Goal: Information Seeking & Learning: Learn about a topic

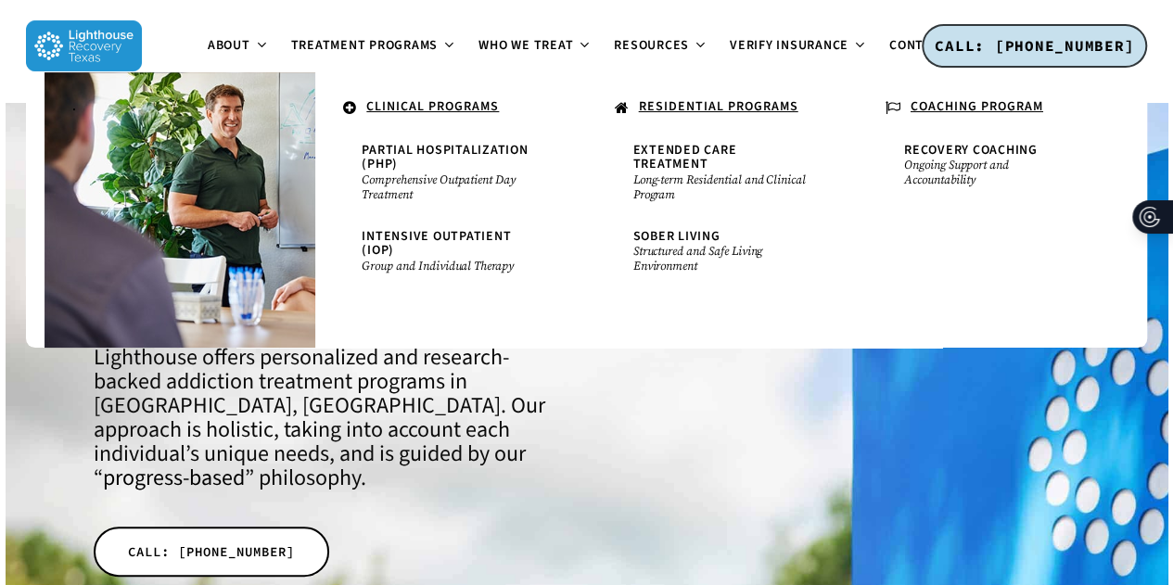
click at [737, 147] on span "Extended Care Treatment" at bounding box center [685, 157] width 104 height 32
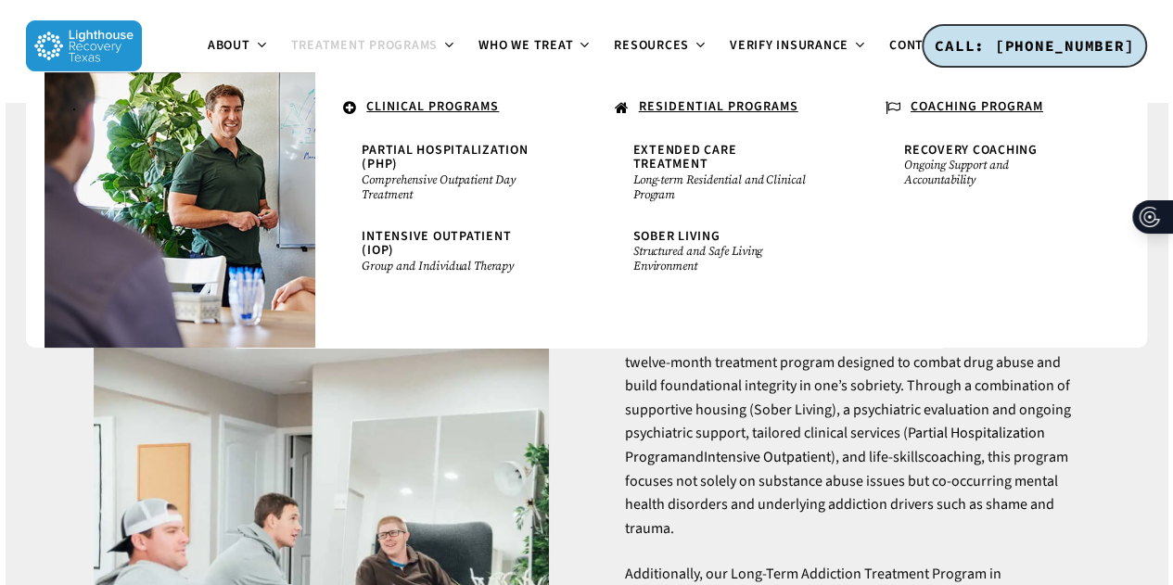
click at [699, 227] on span "Sober Living" at bounding box center [676, 236] width 87 height 19
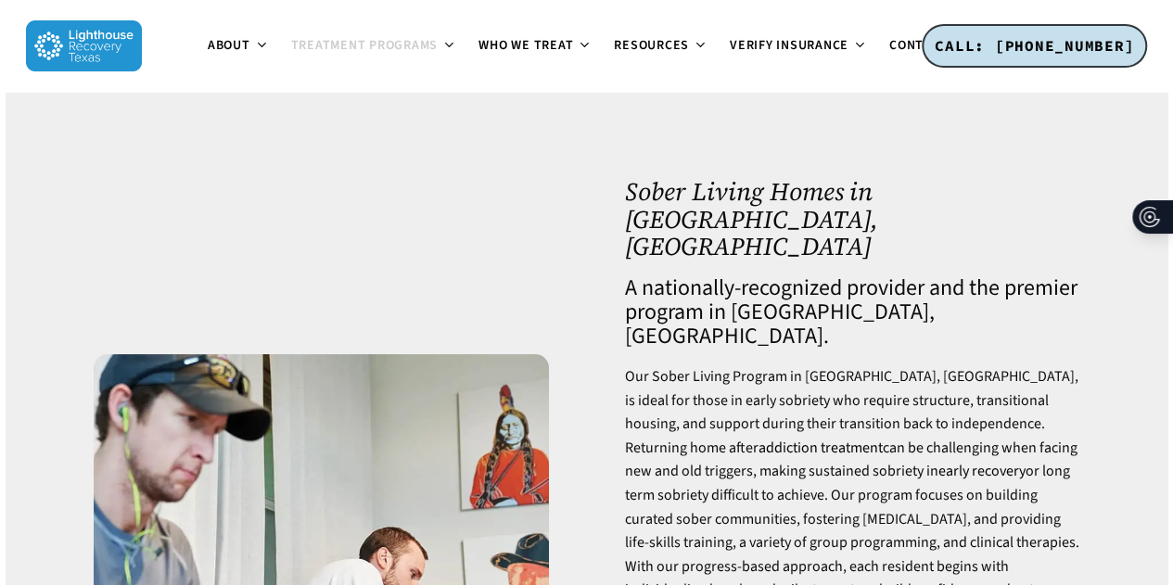
scroll to position [59, 0]
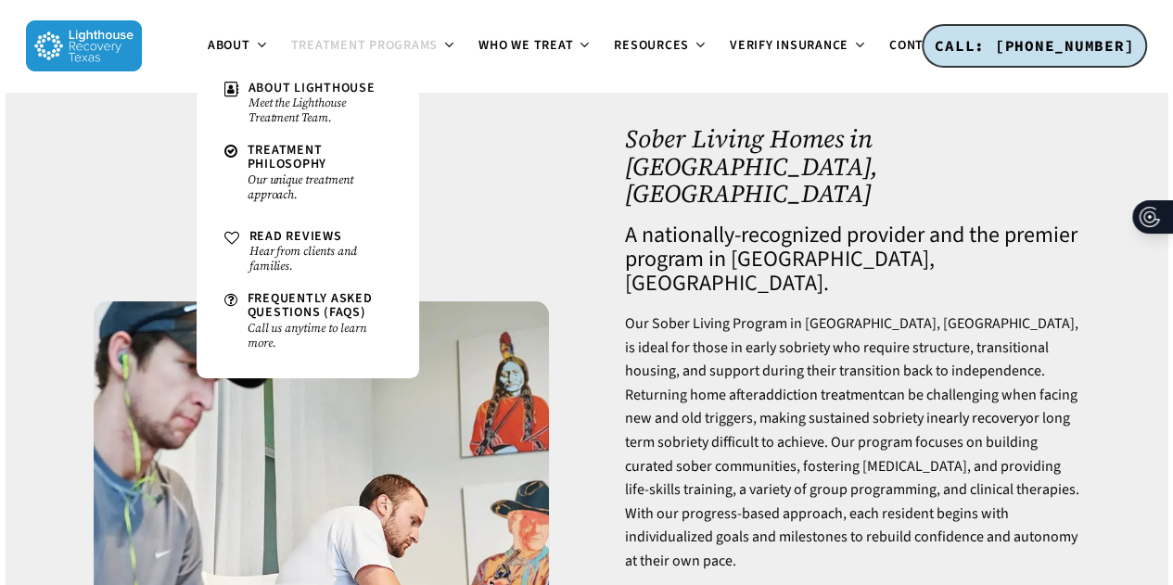
click at [278, 110] on small "Meet the Lighthouse Treatment Team." at bounding box center [320, 111] width 143 height 30
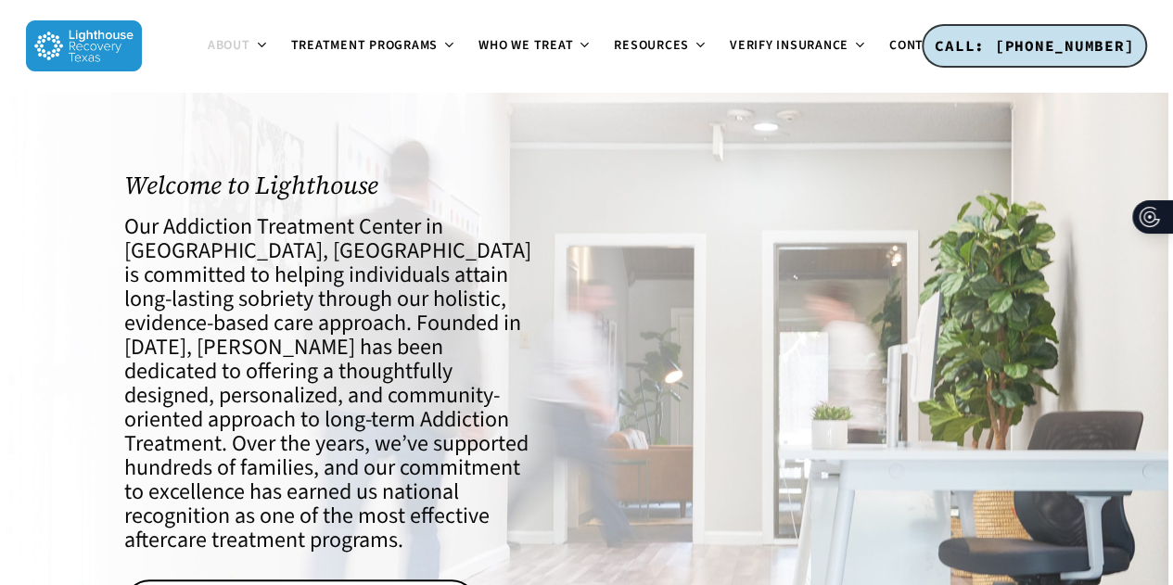
scroll to position [20, 0]
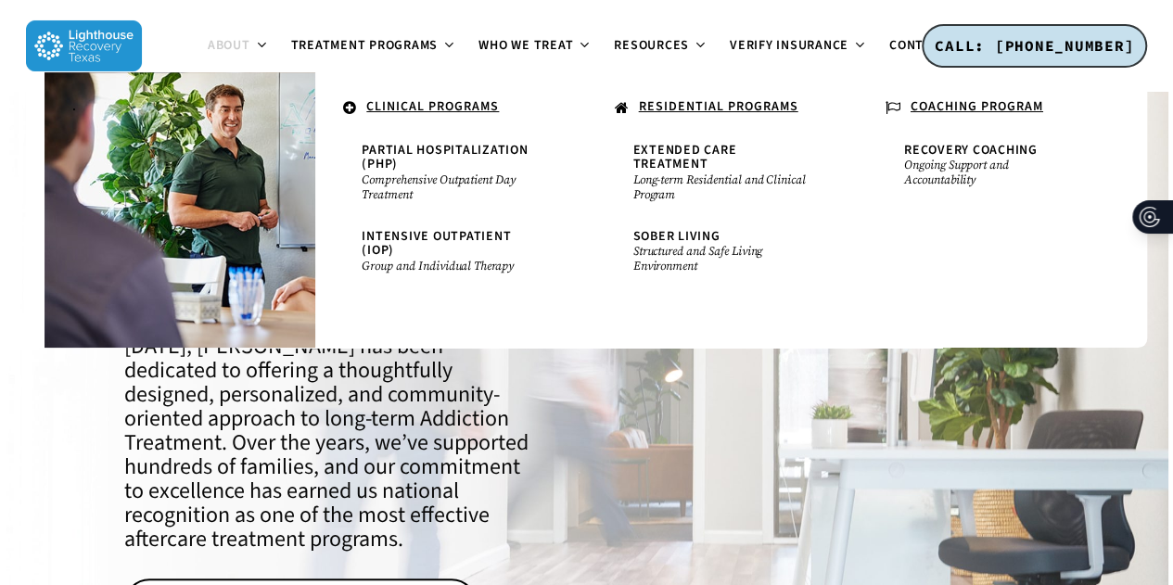
click at [427, 108] on u "CLINICAL PROGRAMS" at bounding box center [432, 106] width 133 height 19
click at [696, 114] on u "RESIDENTIAL PROGRAMS" at bounding box center [719, 106] width 160 height 19
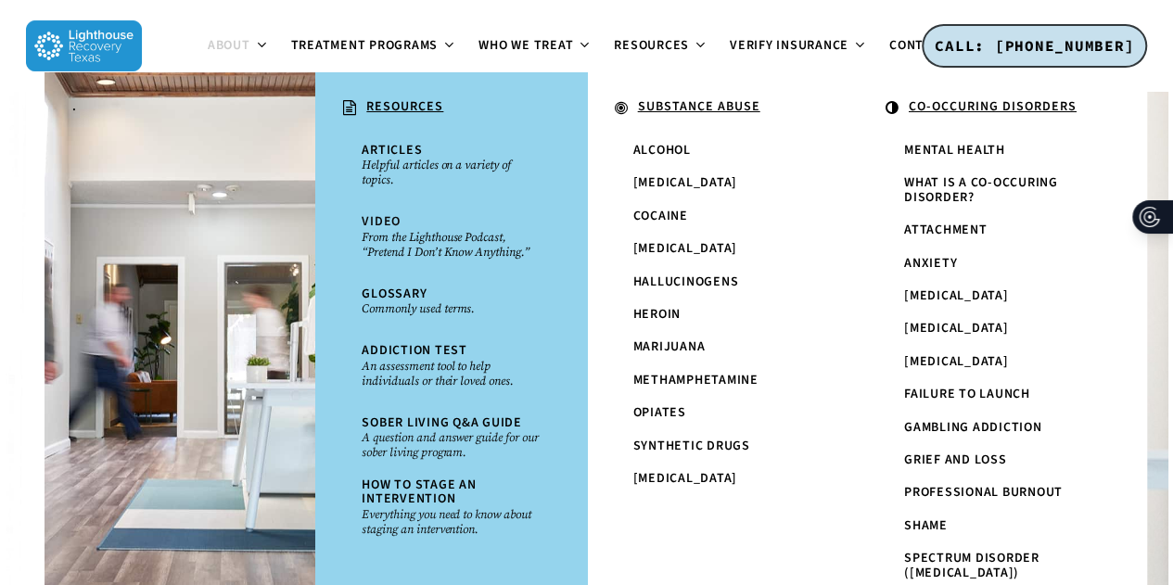
click at [201, 131] on li "." at bounding box center [180, 356] width 271 height 569
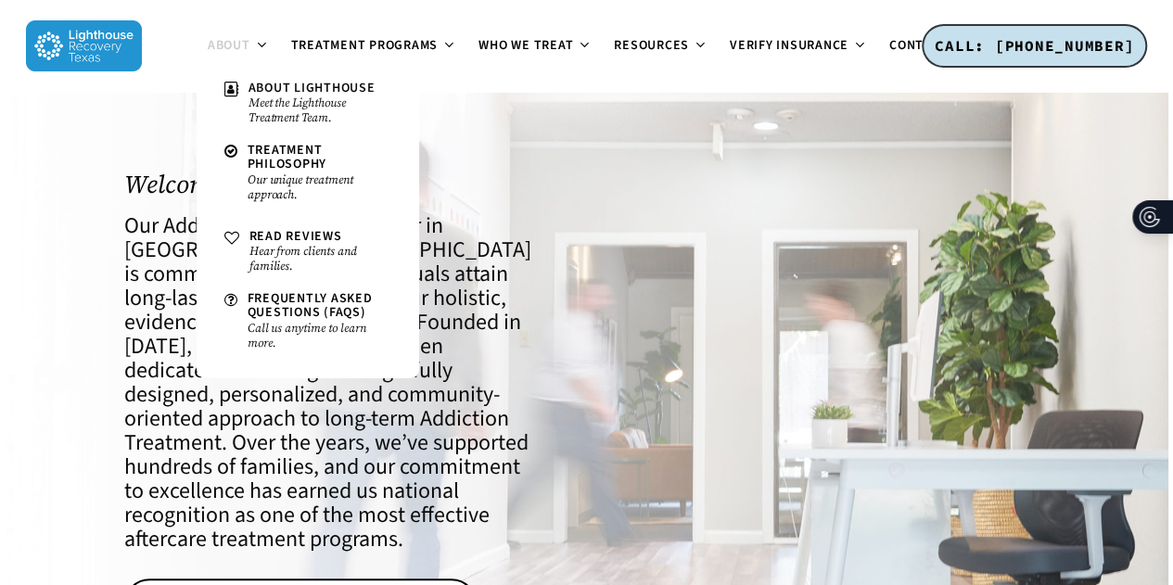
click at [194, 19] on ul "About About Lighthouse Meet the Lighthouse Treatment Team. Treatment Philosophy…" at bounding box center [586, 46] width 889 height 92
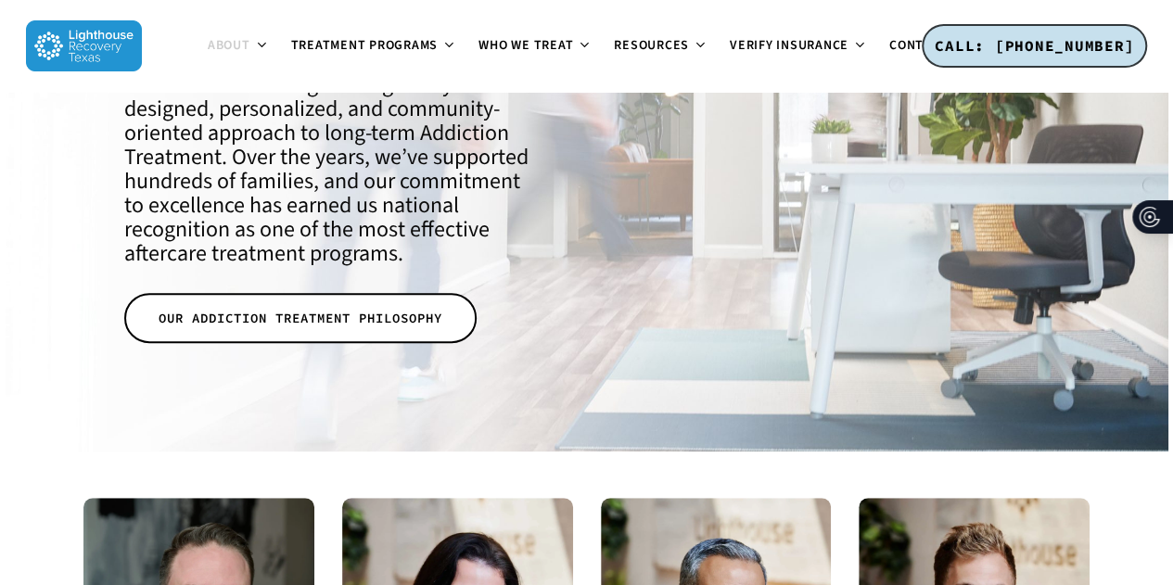
scroll to position [194, 0]
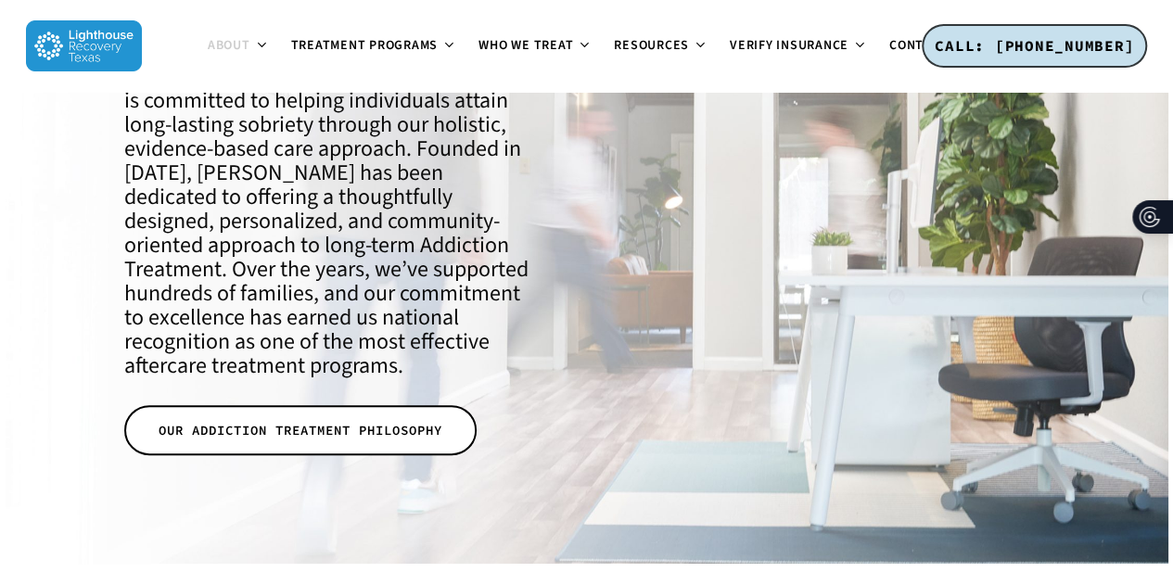
click at [297, 421] on span "OUR ADDICTION TREATMENT PHILOSOPHY" at bounding box center [301, 430] width 284 height 19
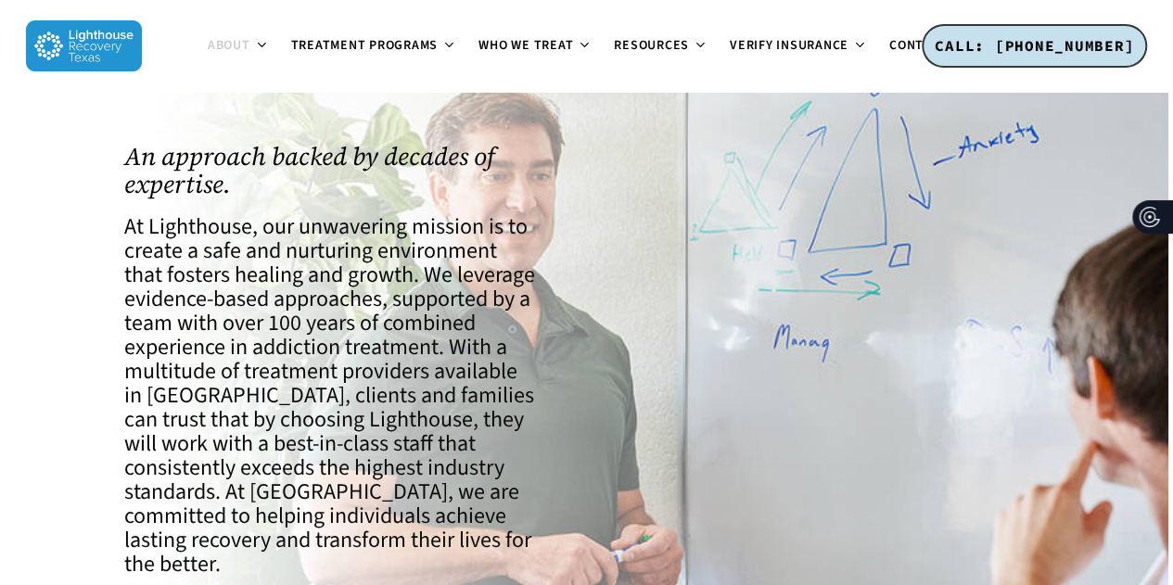
scroll to position [35, 0]
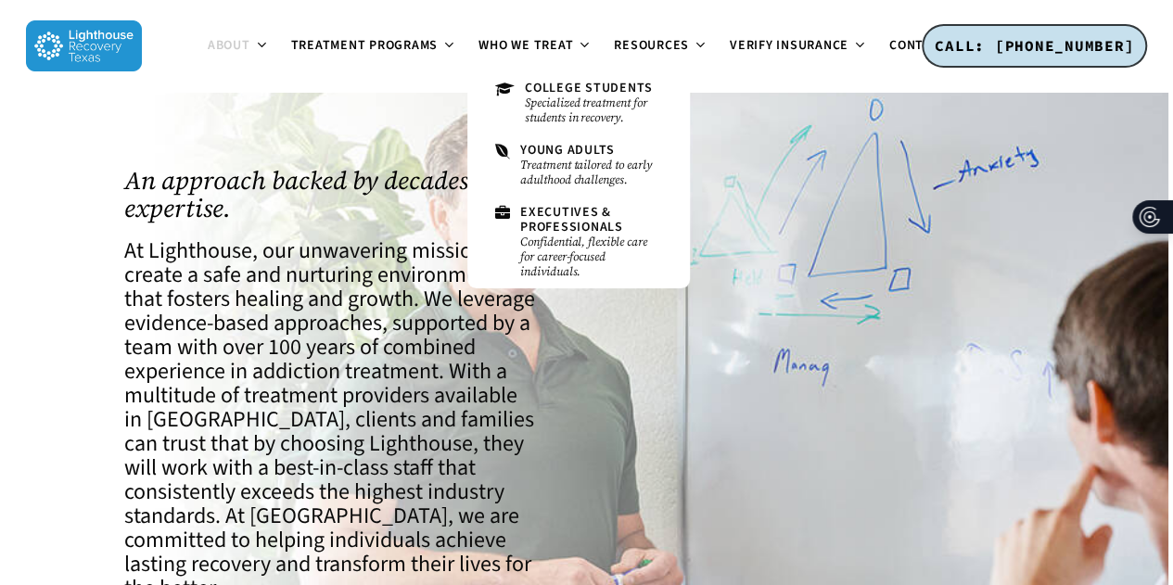
click at [578, 181] on small "Treatment tailored to early adulthood challenges." at bounding box center [591, 173] width 142 height 30
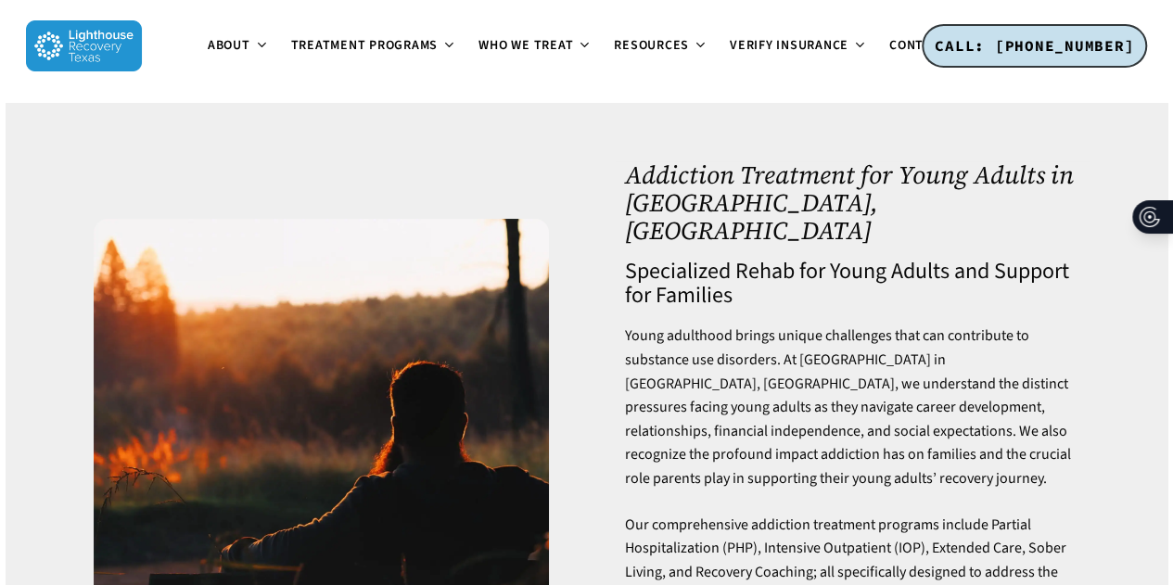
click at [735, 325] on span "Young adulthood brings unique challenges that can contribute to substance use d…" at bounding box center [847, 406] width 446 height 163
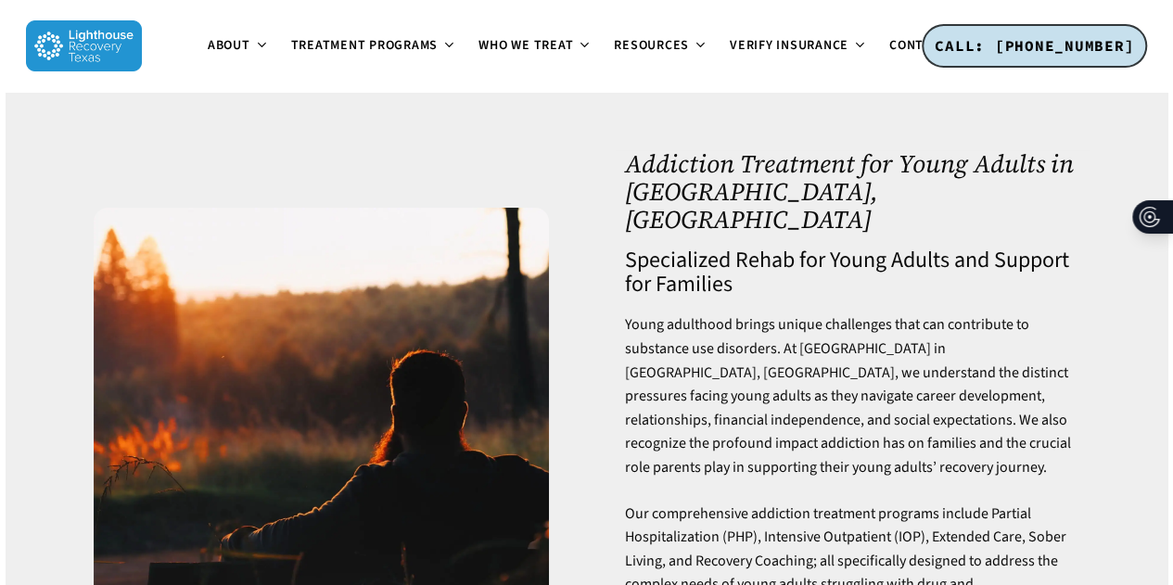
click at [581, 390] on div at bounding box center [321, 435] width 531 height 570
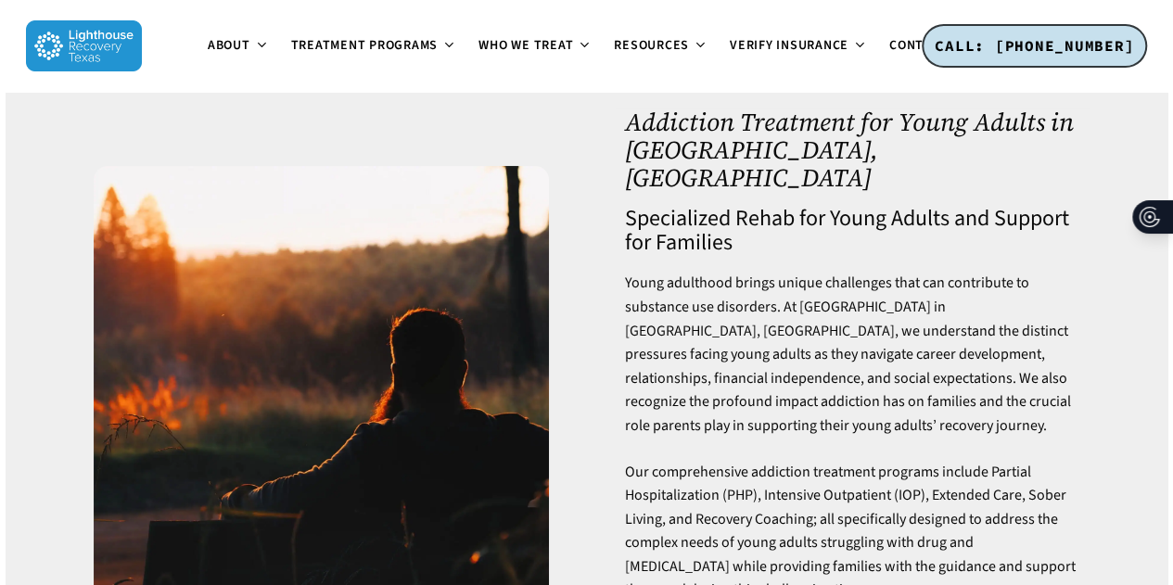
scroll to position [45, 0]
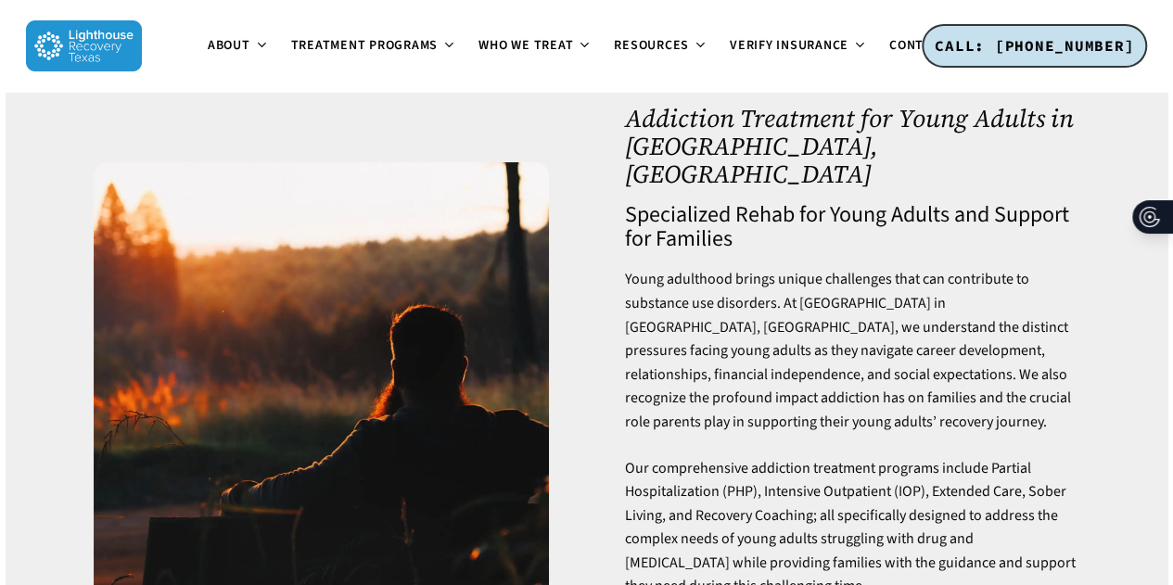
click at [1044, 457] on p "Our comprehensive addiction treatment programs include Partial Hospitalization …" at bounding box center [851, 528] width 455 height 143
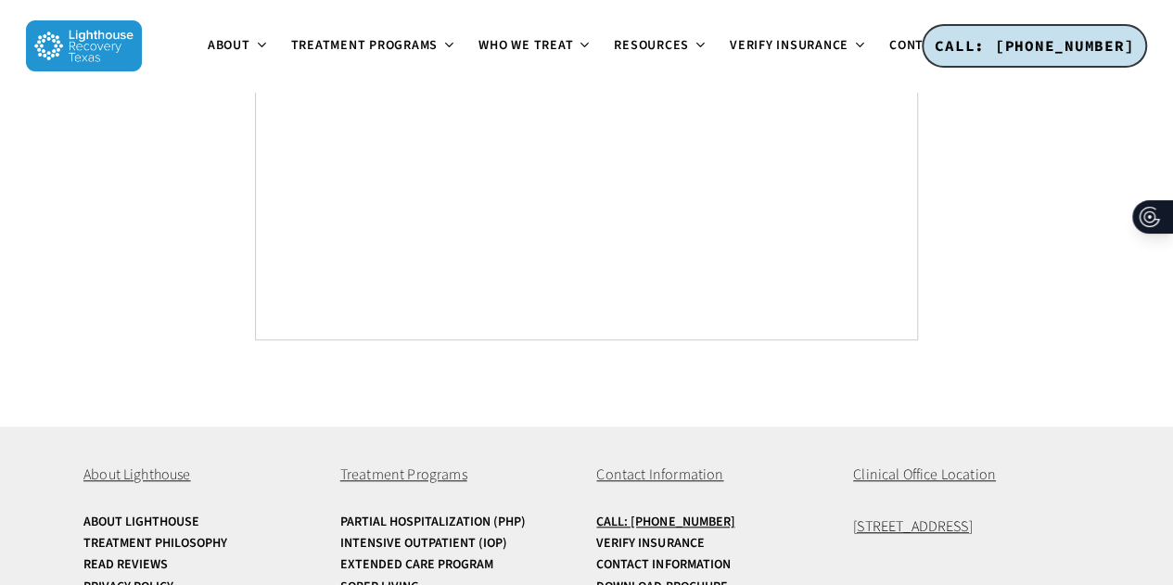
scroll to position [11128, 0]
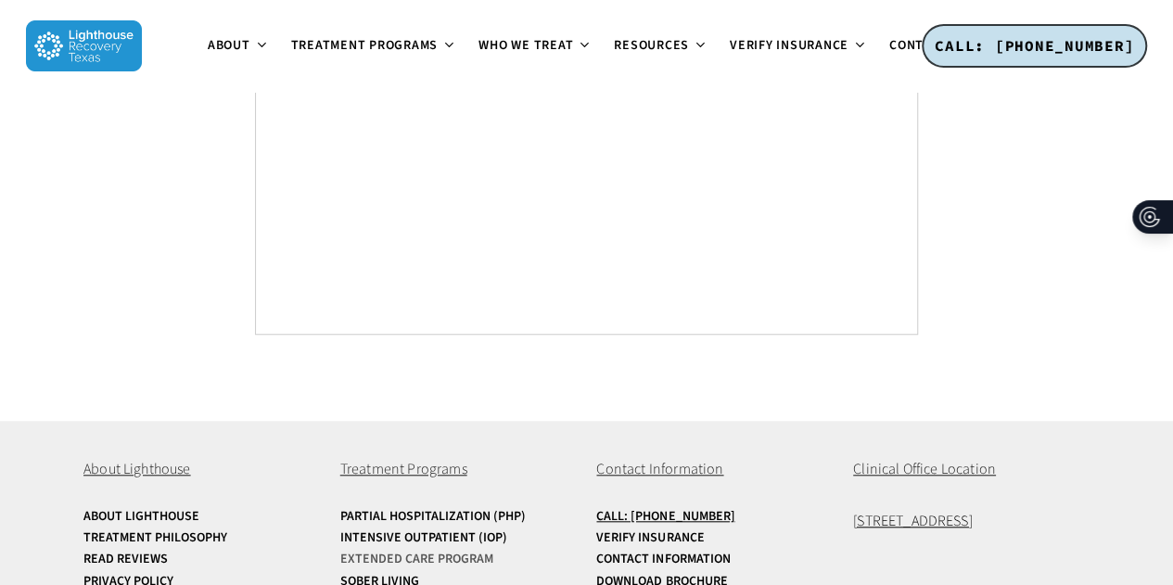
click at [456, 553] on link "Extended Care Program" at bounding box center [458, 560] width 236 height 14
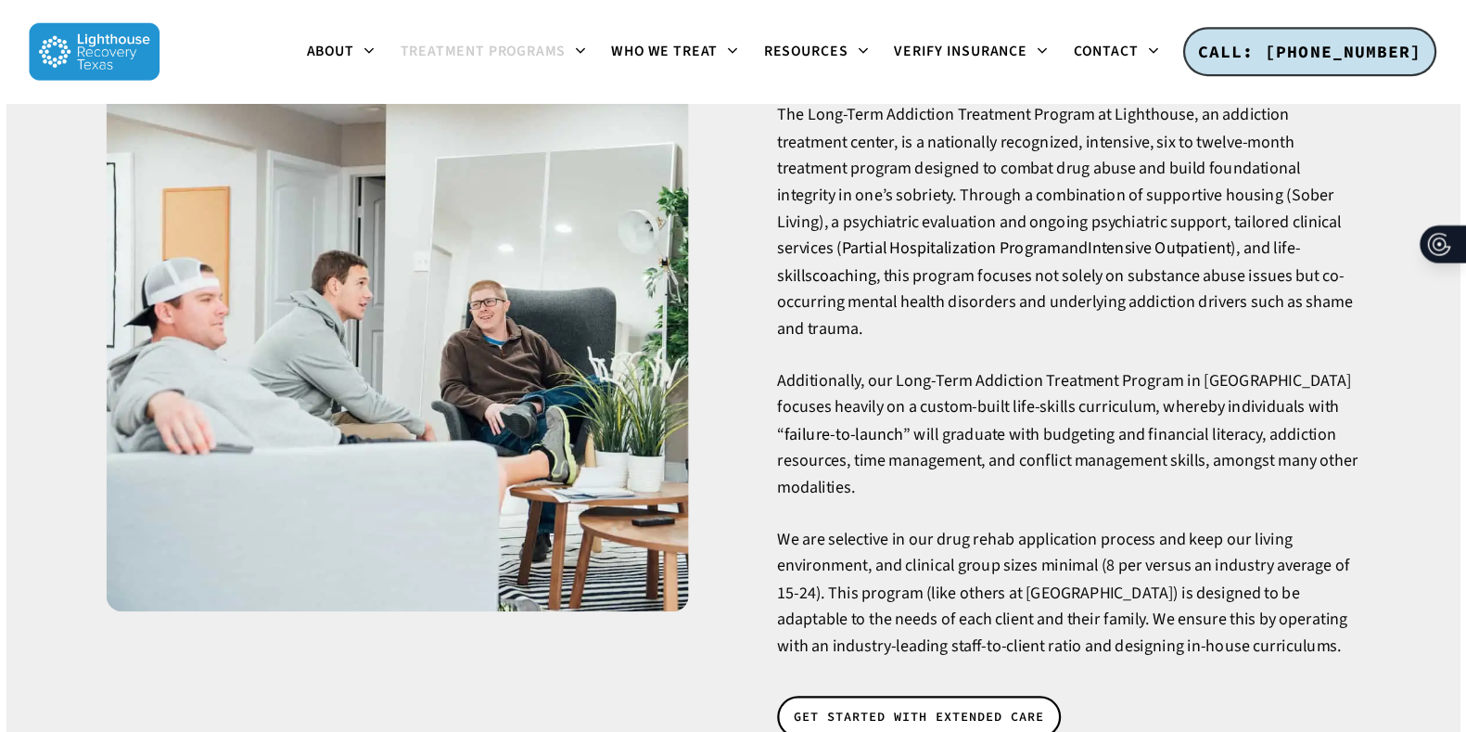
scroll to position [236, 0]
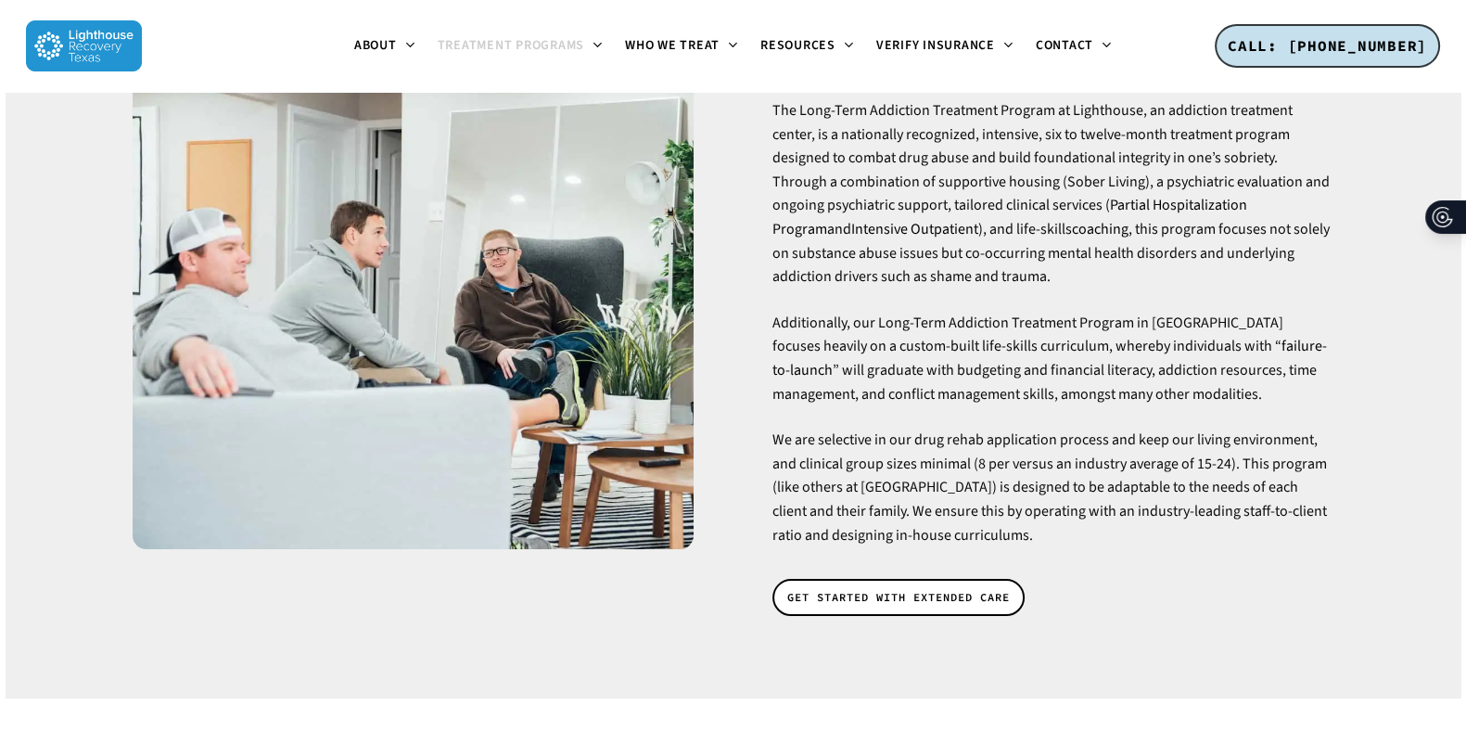
drag, startPoint x: 1186, startPoint y: 3, endPoint x: 918, endPoint y: 433, distance: 506.9
click at [918, 433] on p "We are selective in our drug rehab application process and keep our living envi…" at bounding box center [1052, 487] width 561 height 119
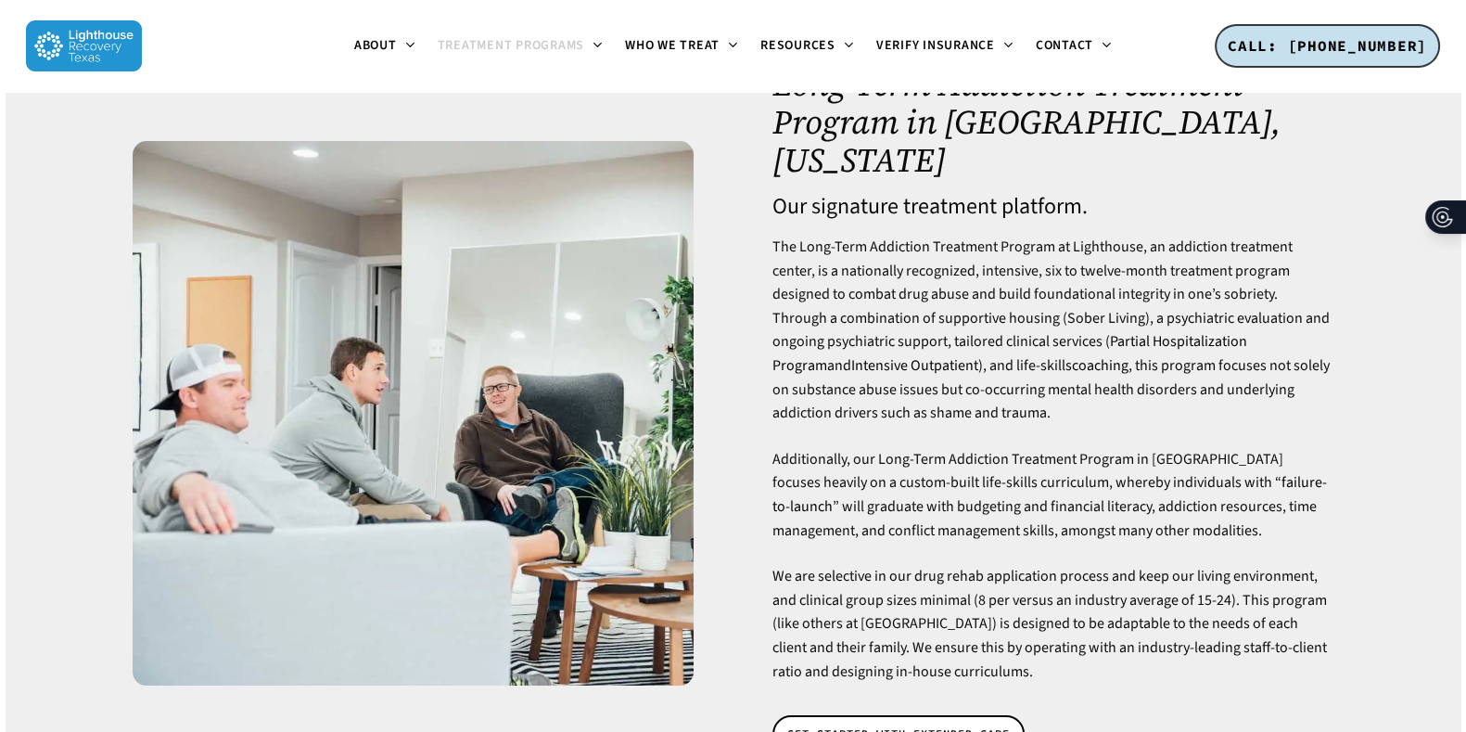
scroll to position [0, 0]
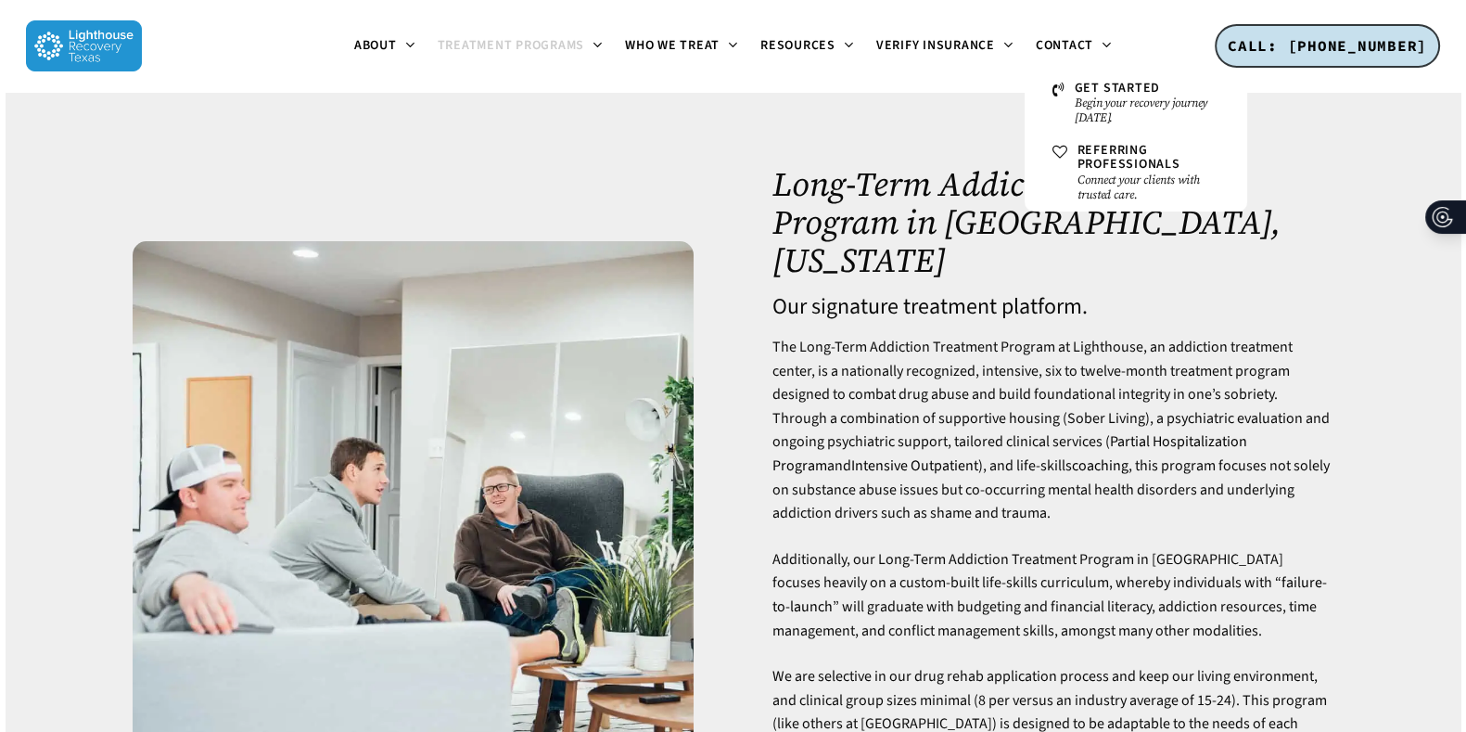
click at [1113, 108] on small "Begin your recovery journey [DATE]." at bounding box center [1147, 111] width 145 height 30
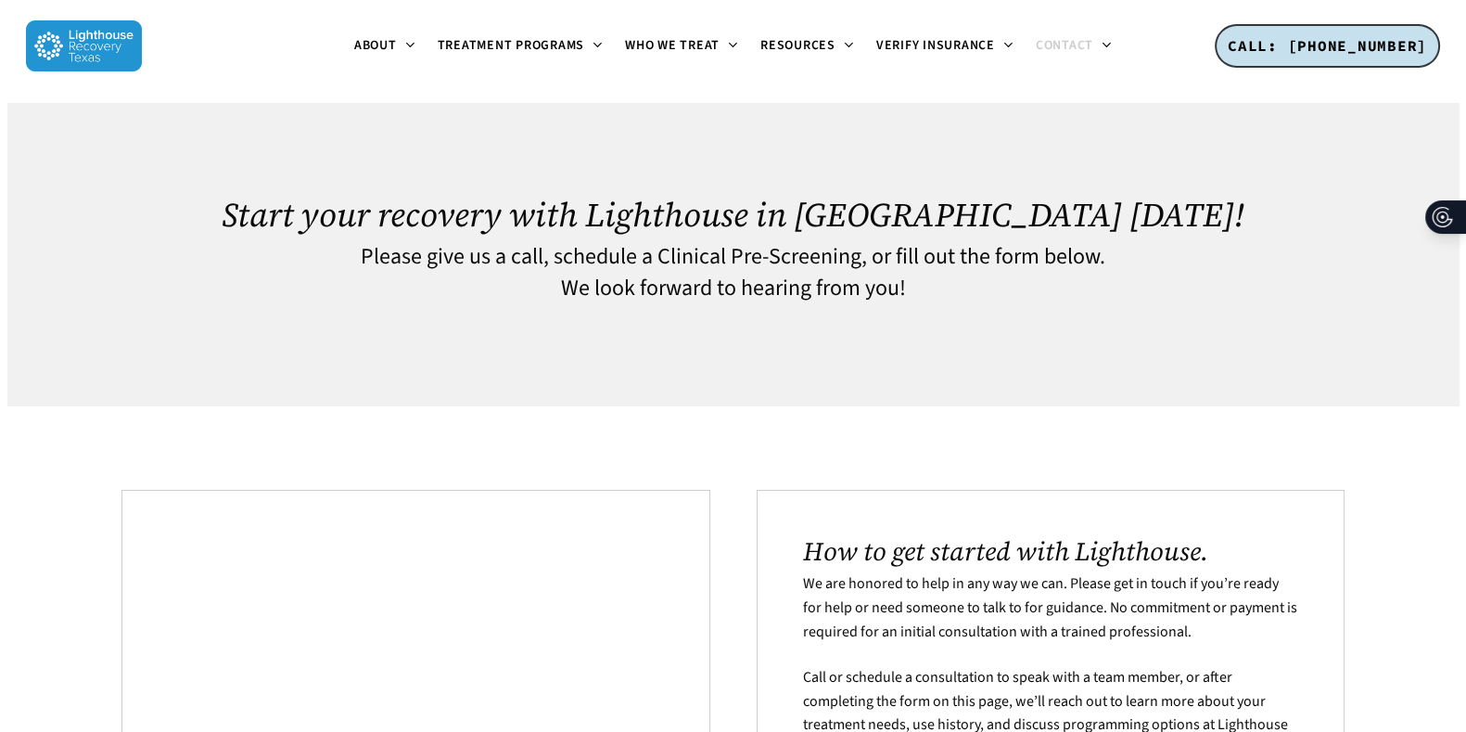
click at [73, 31] on img at bounding box center [84, 45] width 116 height 51
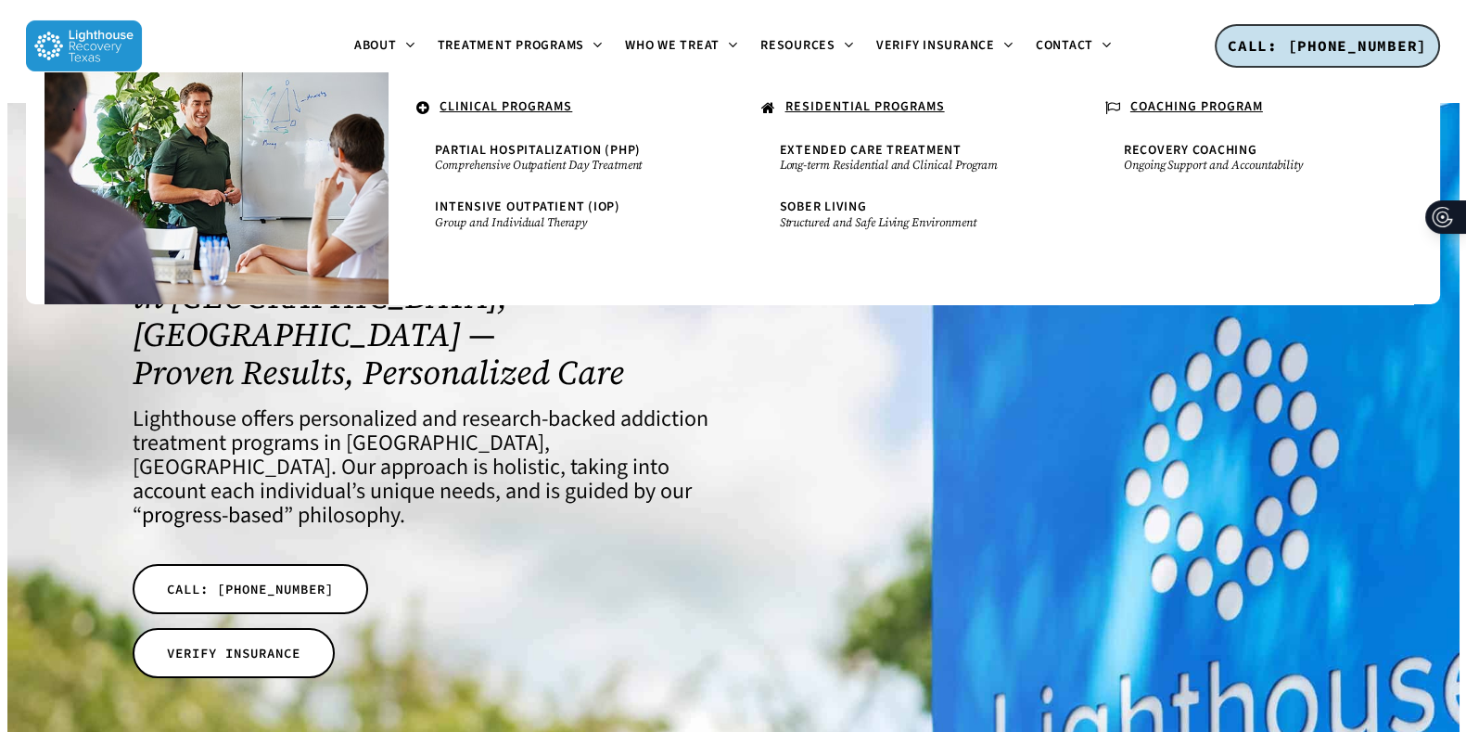
click at [524, 150] on span "Partial Hospitalization (PHP)" at bounding box center [538, 150] width 206 height 19
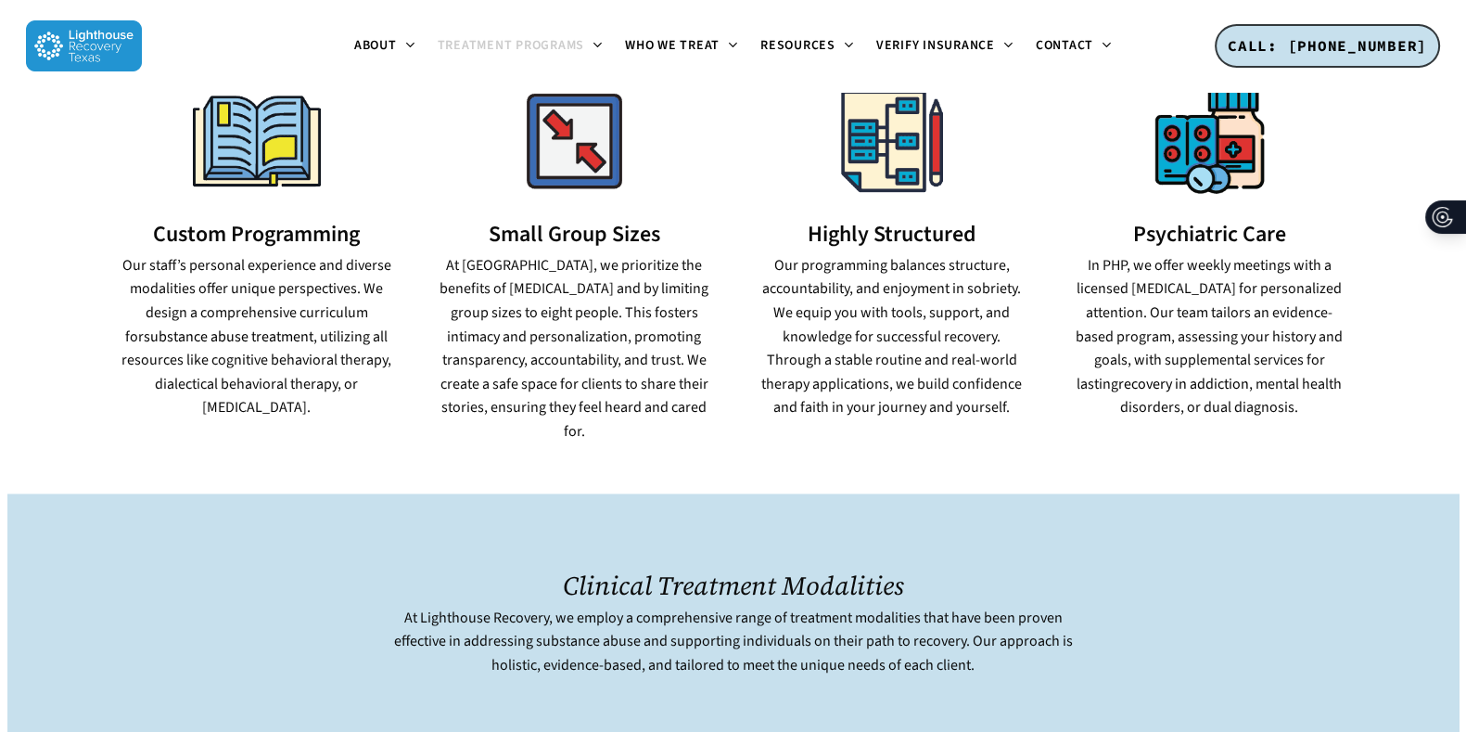
scroll to position [1302, 0]
